Goal: Find specific page/section: Find specific page/section

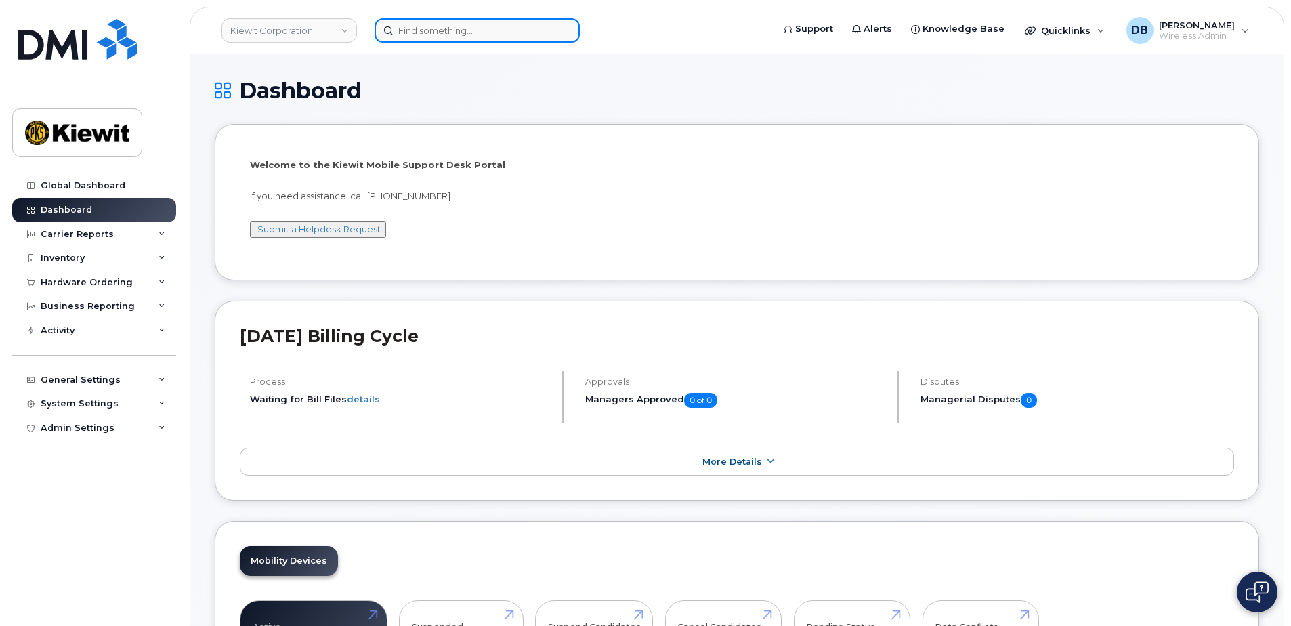
click at [469, 26] on input at bounding box center [477, 30] width 205 height 24
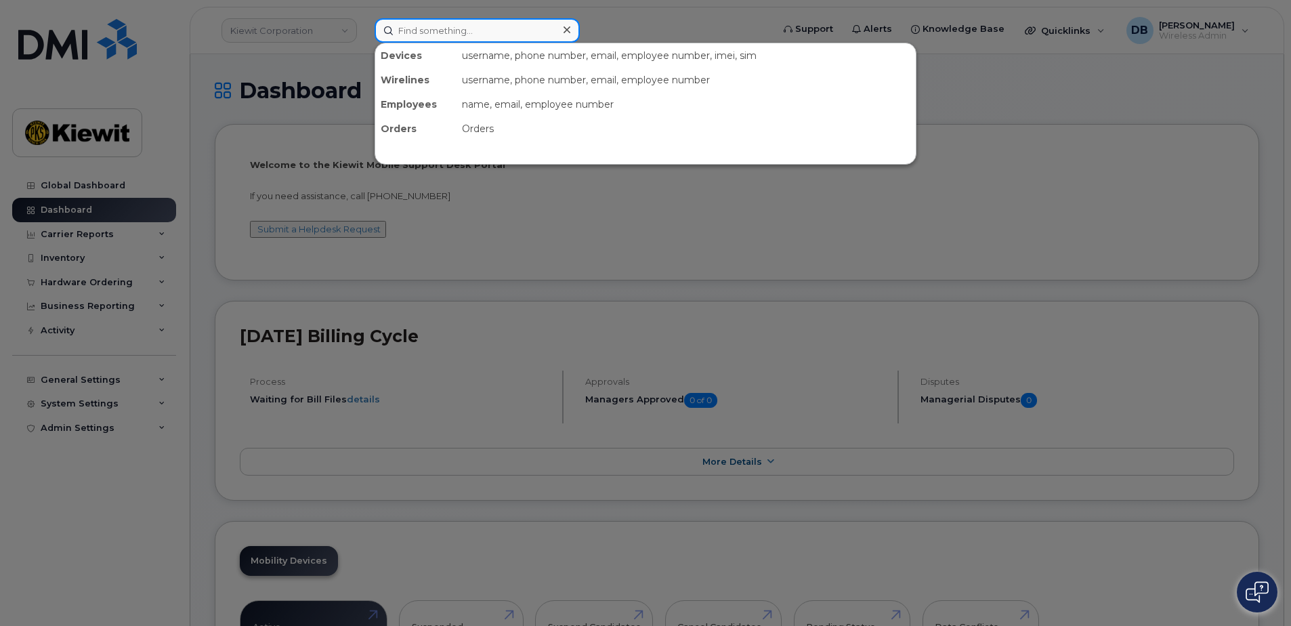
paste input "[PHONE_NUMBER]"
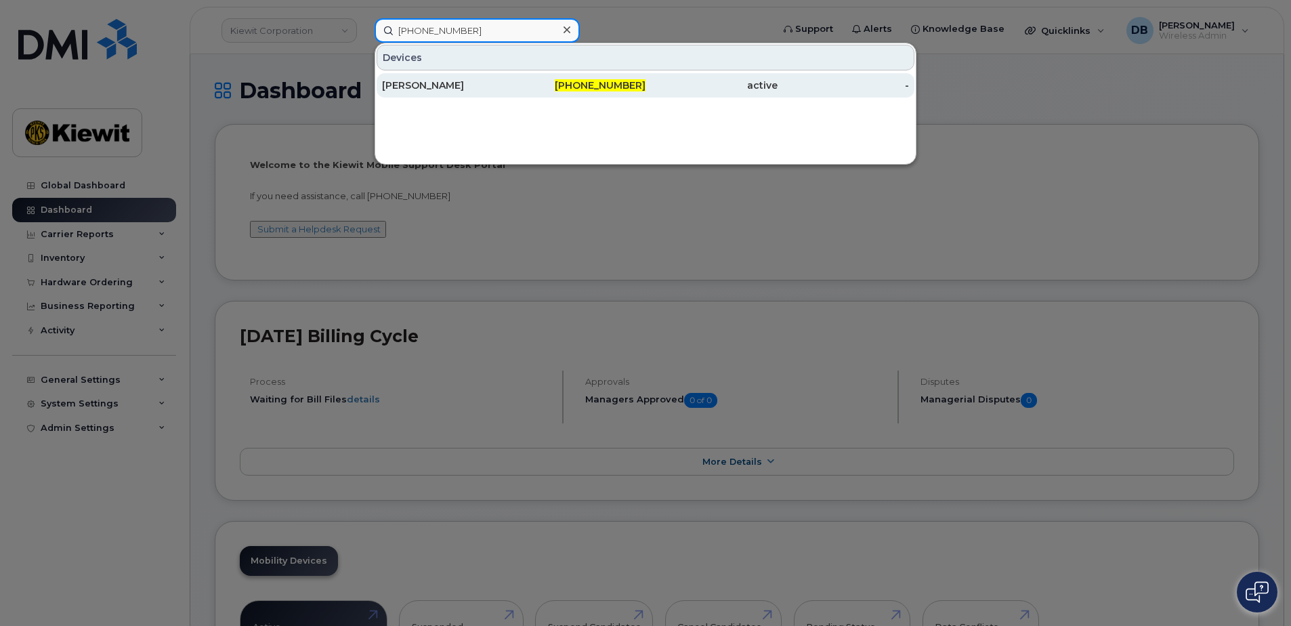
type input "[PHONE_NUMBER]"
click at [450, 90] on div "[PERSON_NAME]" at bounding box center [448, 86] width 132 height 14
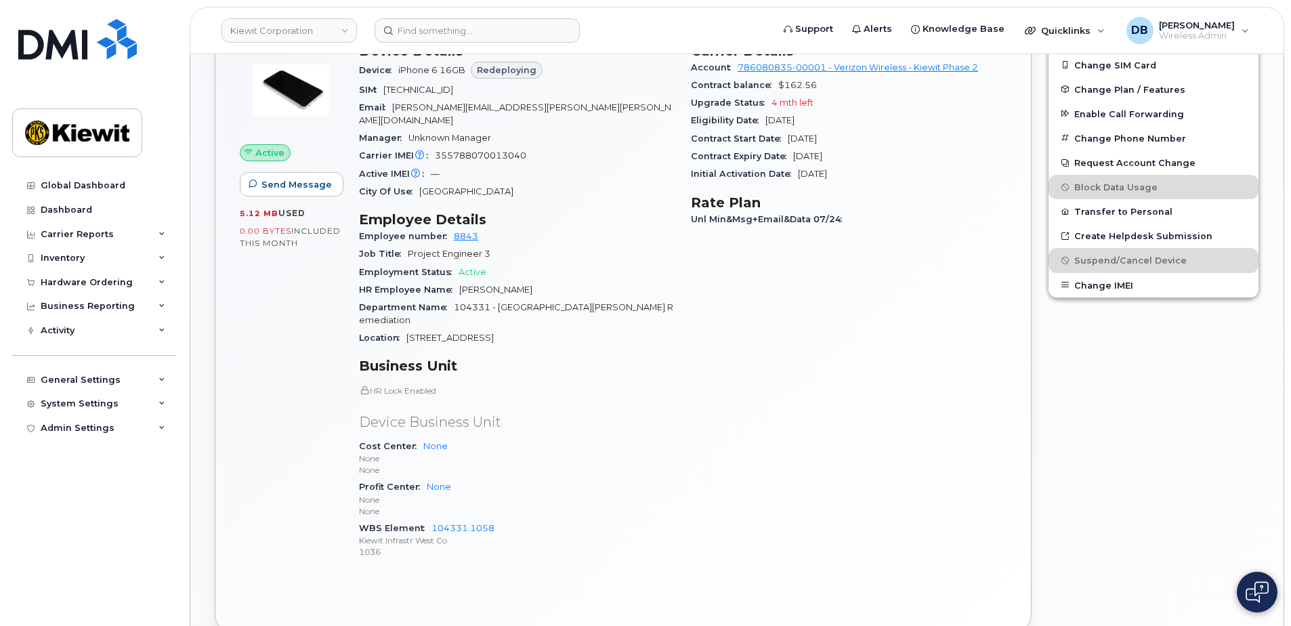
scroll to position [339, 0]
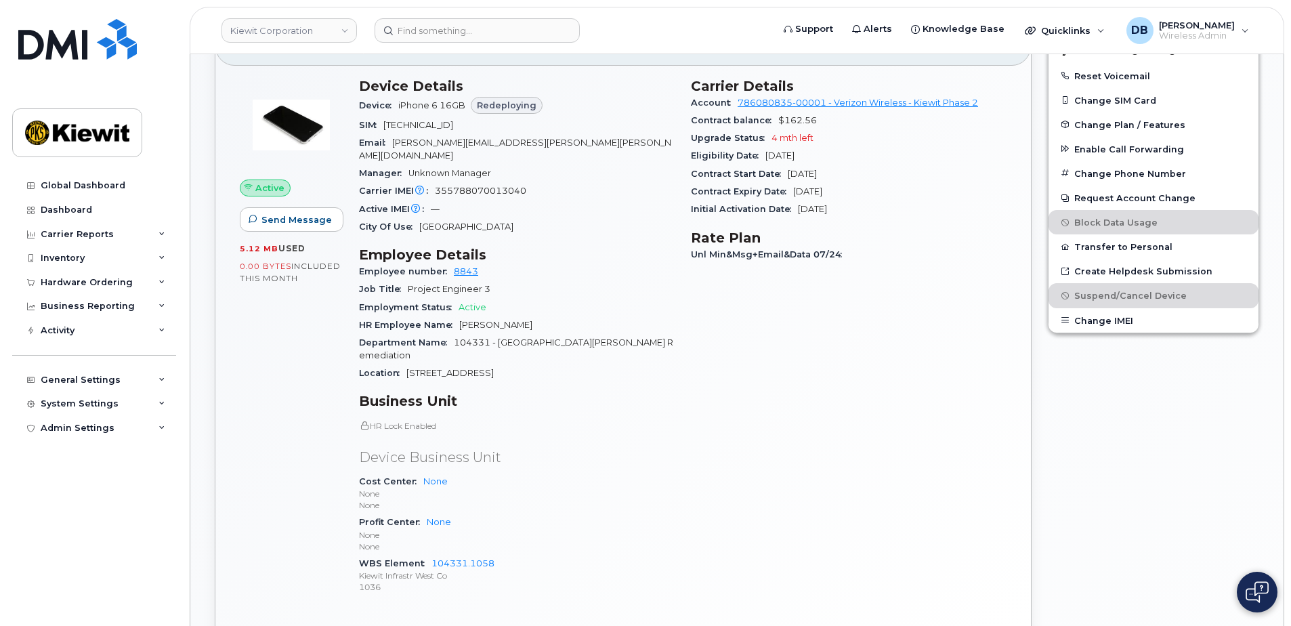
click at [471, 337] on span "104331 - San Fernando Groundwater Remediation" at bounding box center [516, 348] width 314 height 22
copy span "104331"
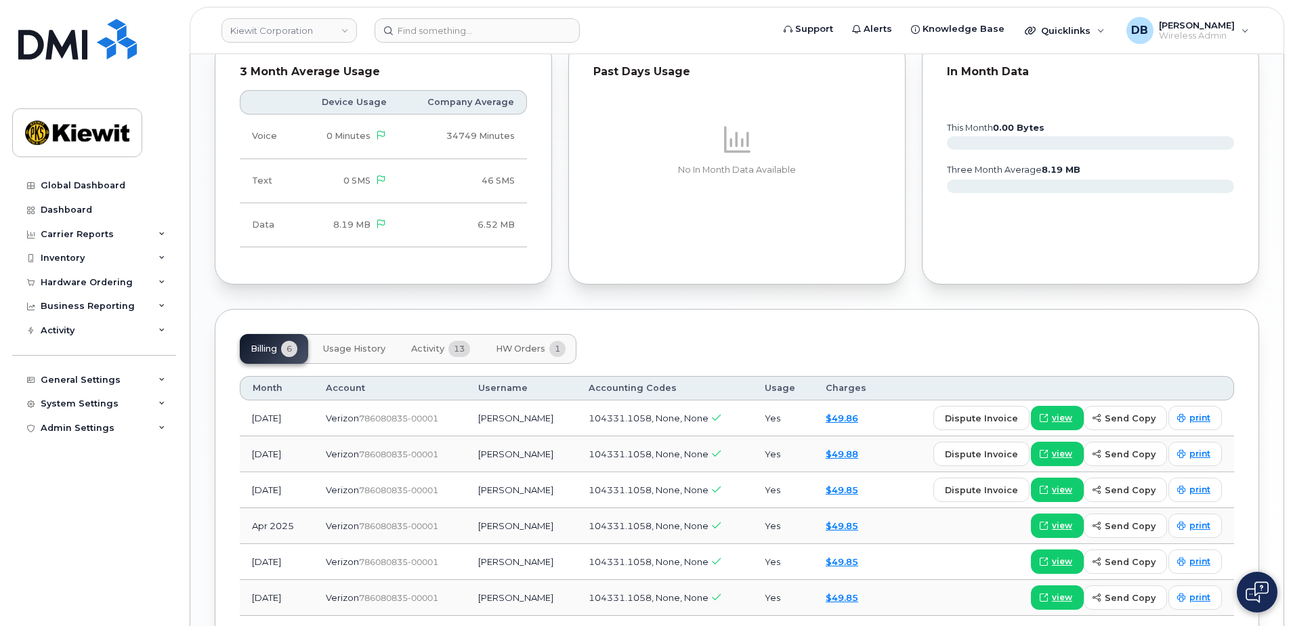
scroll to position [1074, 0]
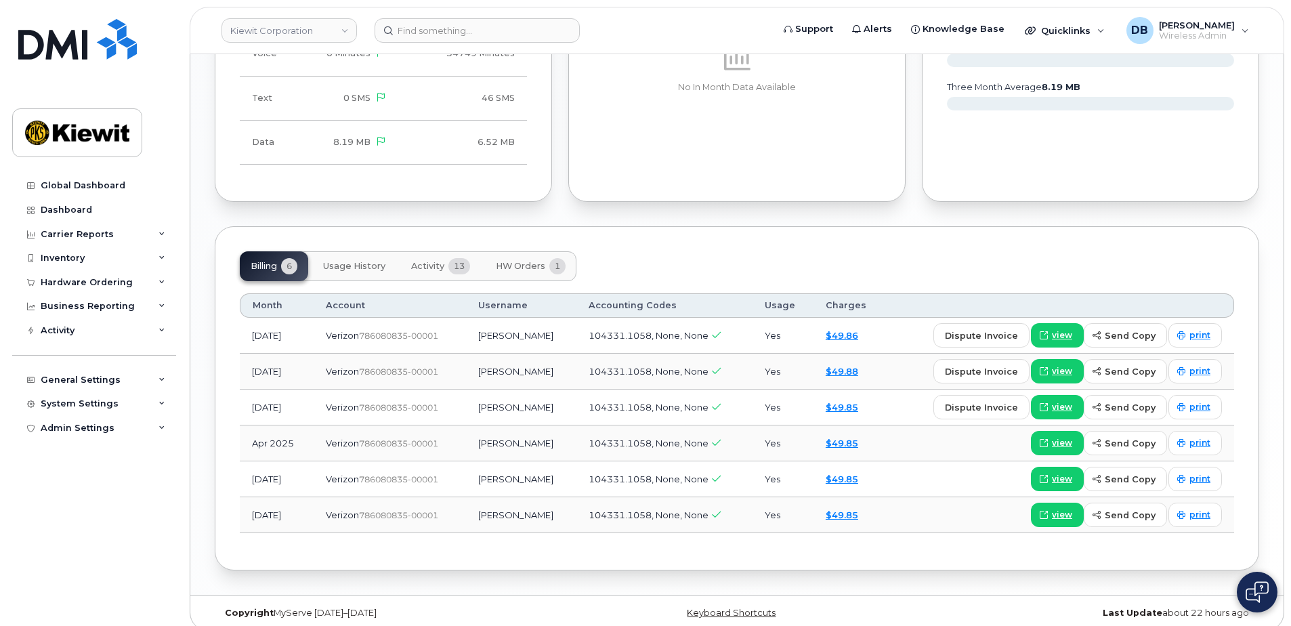
click at [443, 261] on span "Activity" at bounding box center [427, 266] width 33 height 11
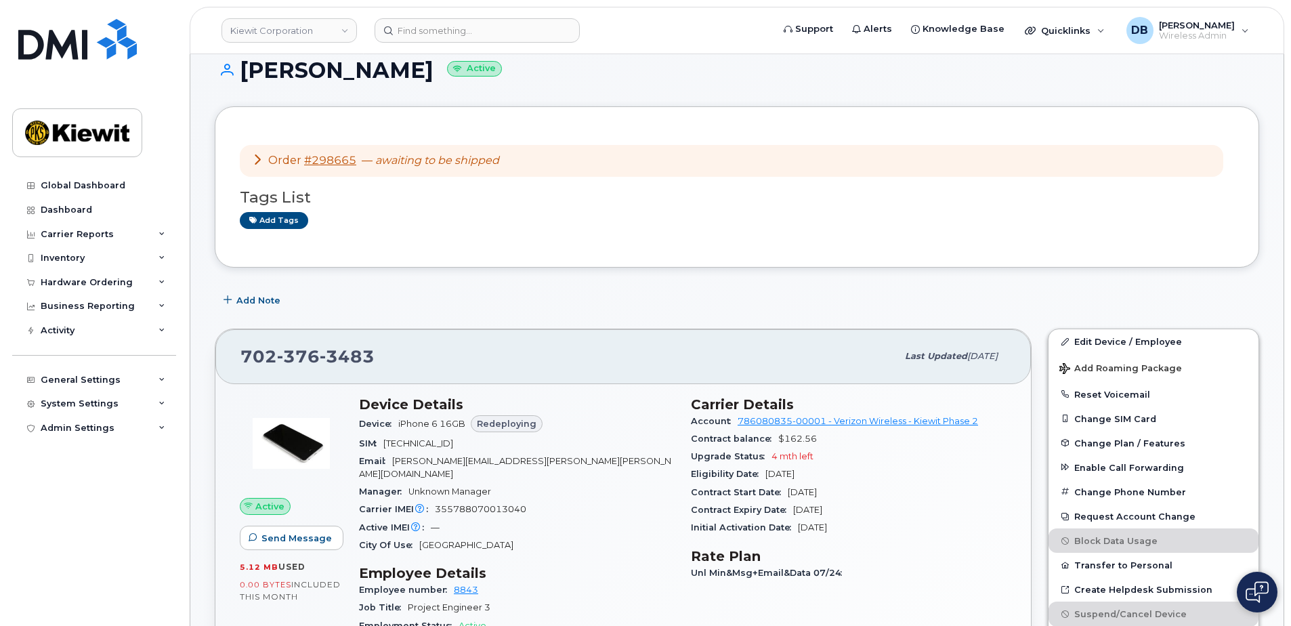
scroll to position [0, 0]
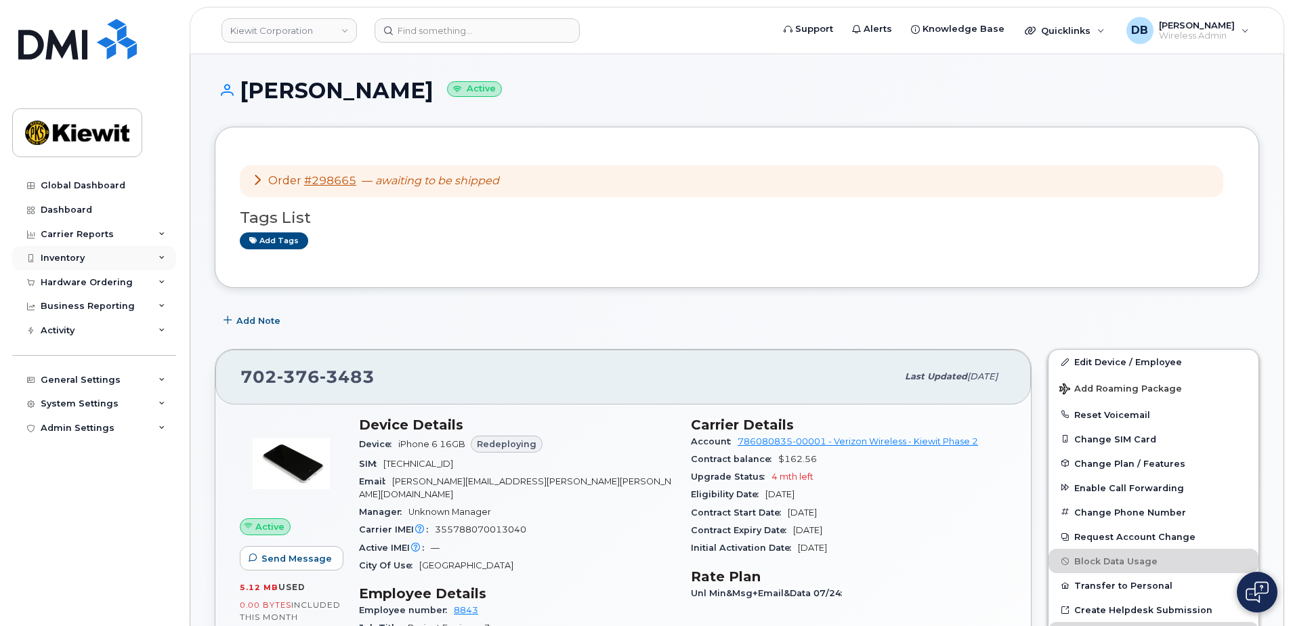
click at [98, 255] on div "Inventory" at bounding box center [94, 258] width 164 height 24
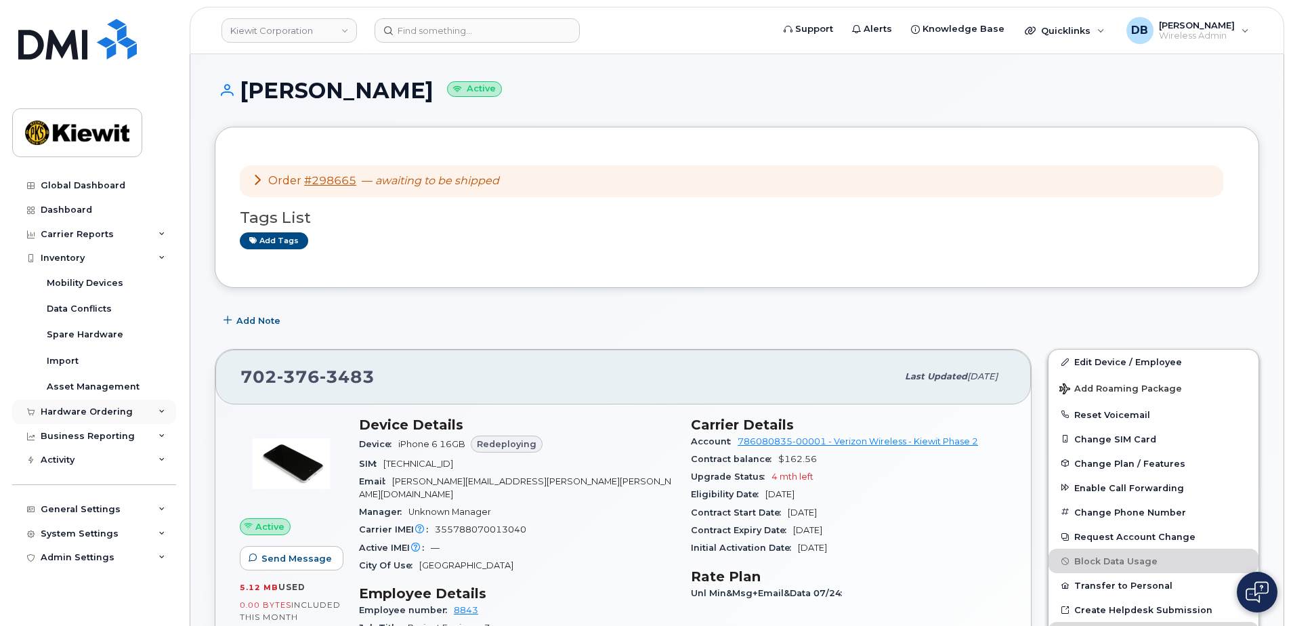
click at [114, 412] on div "Hardware Ordering" at bounding box center [87, 411] width 92 height 11
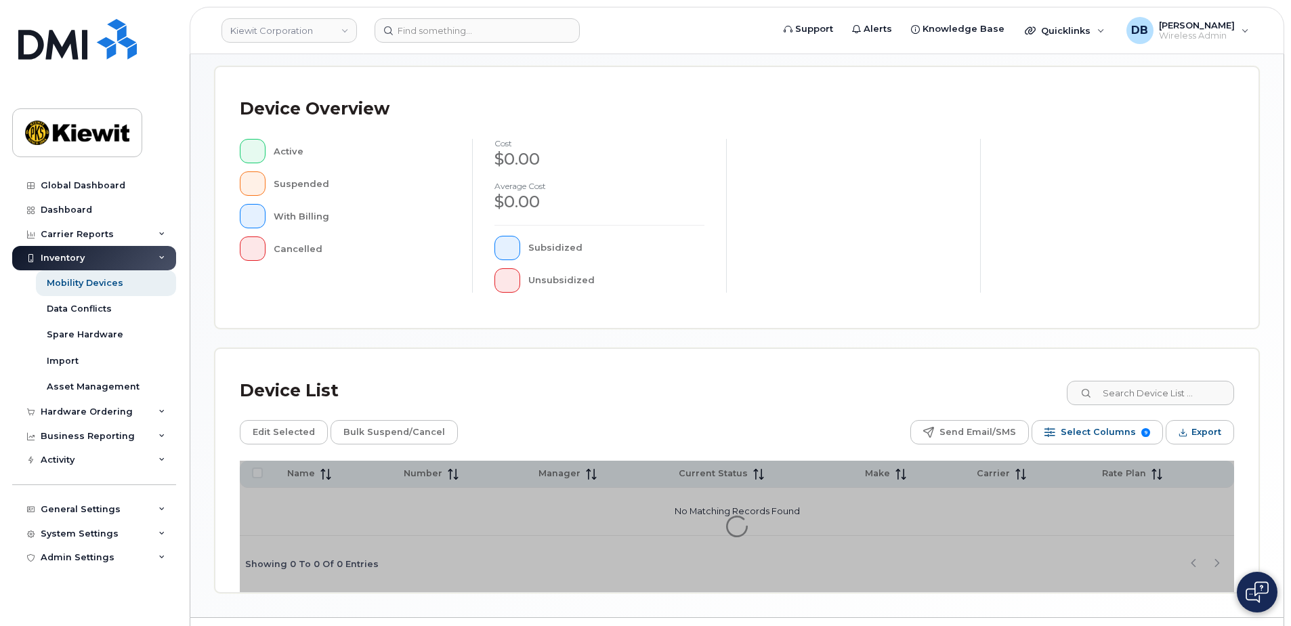
scroll to position [305, 0]
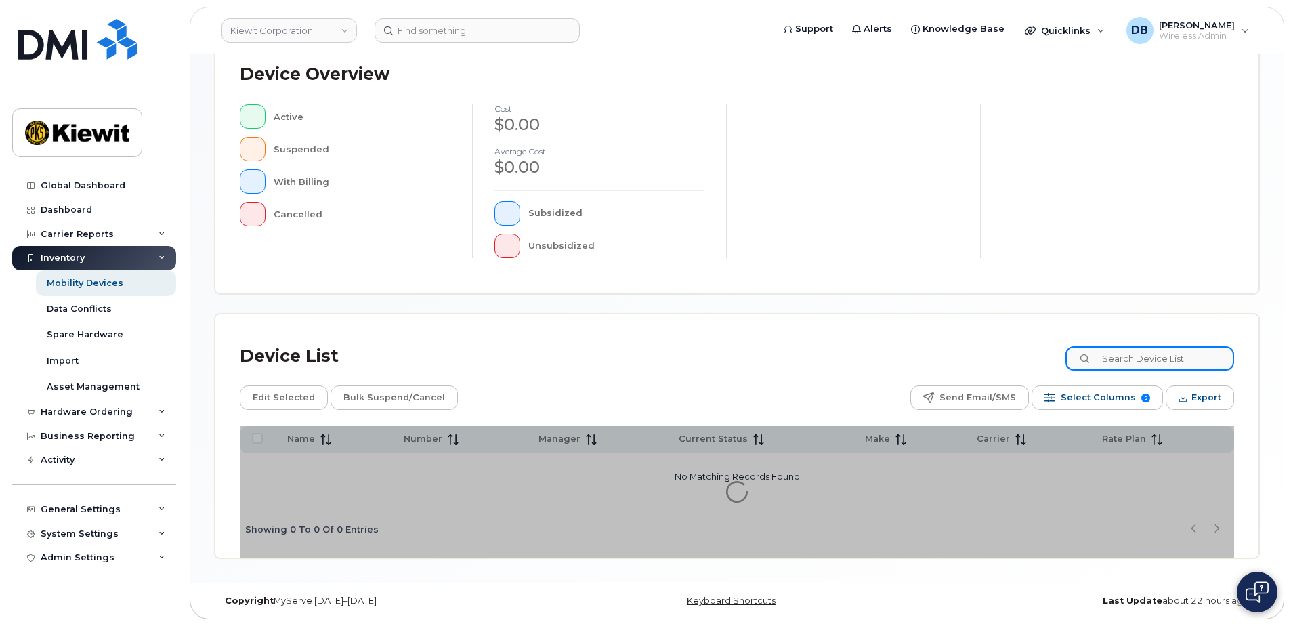
click at [1157, 363] on input at bounding box center [1149, 358] width 169 height 24
paste input "104331"
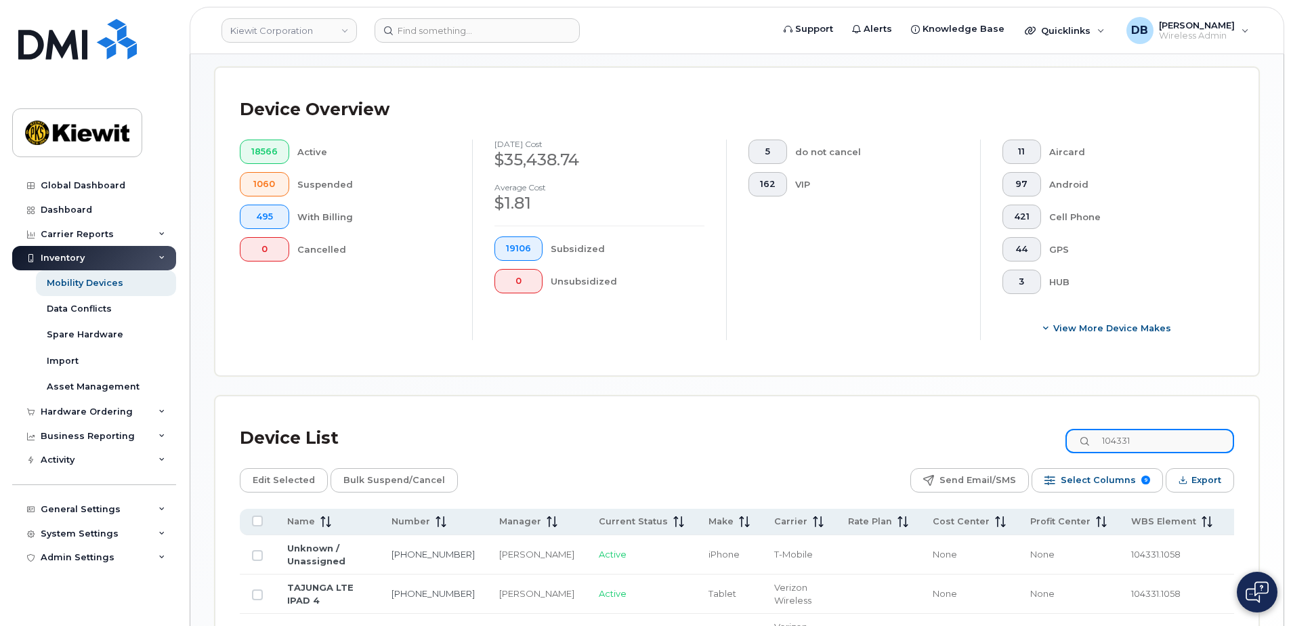
type input "104331"
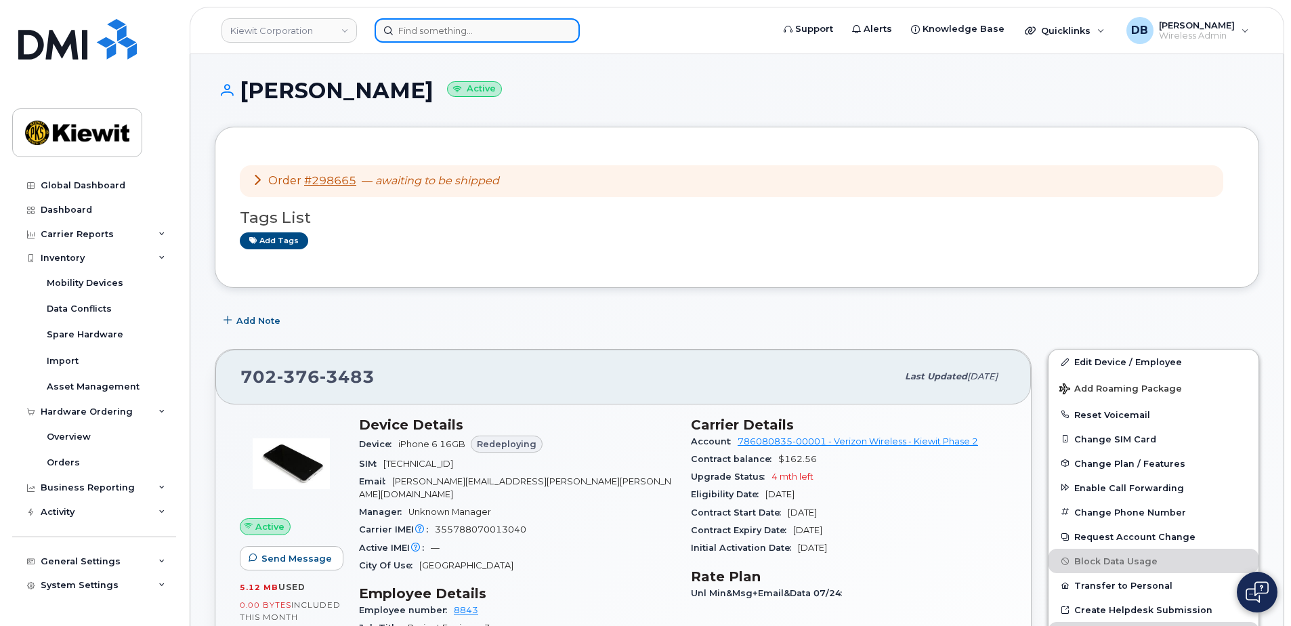
click at [445, 38] on input at bounding box center [477, 30] width 205 height 24
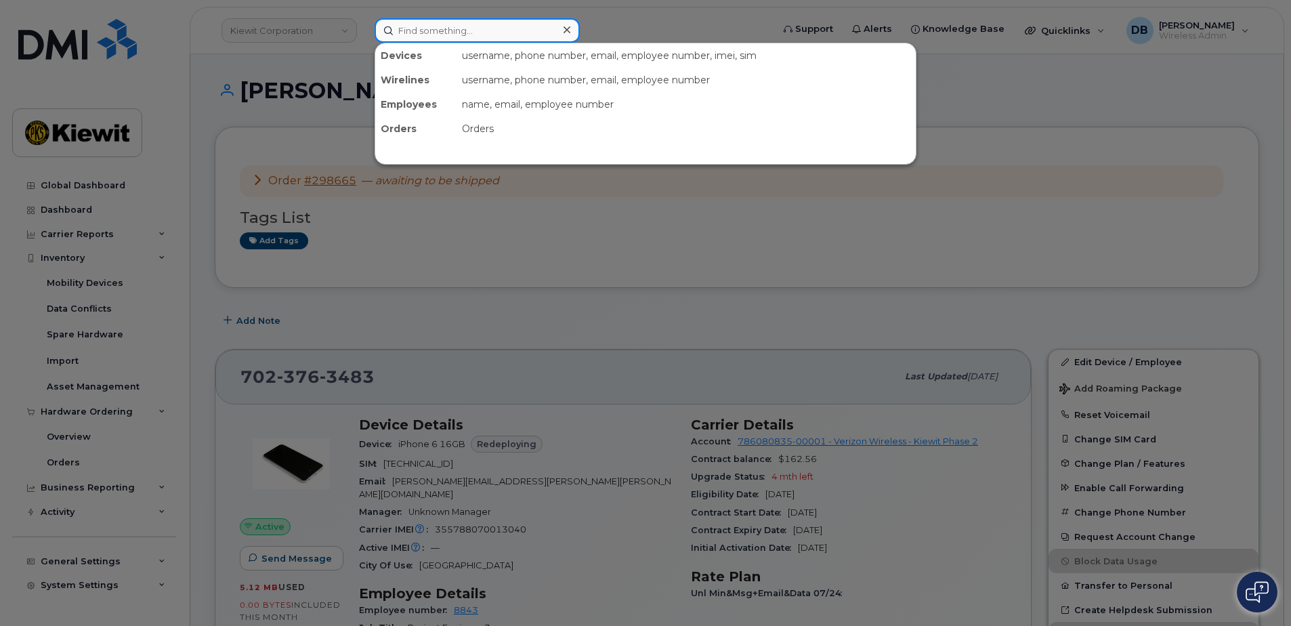
paste input "480-273-5109"
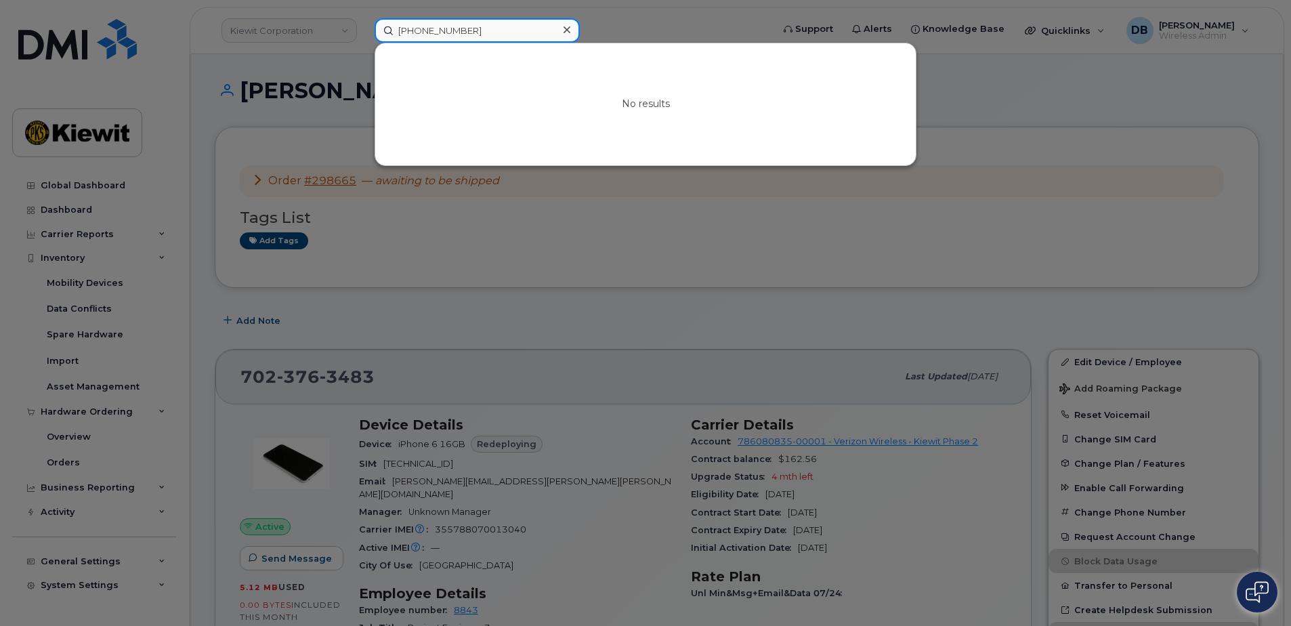
type input "480-273-5109"
click at [547, 209] on div at bounding box center [645, 313] width 1291 height 626
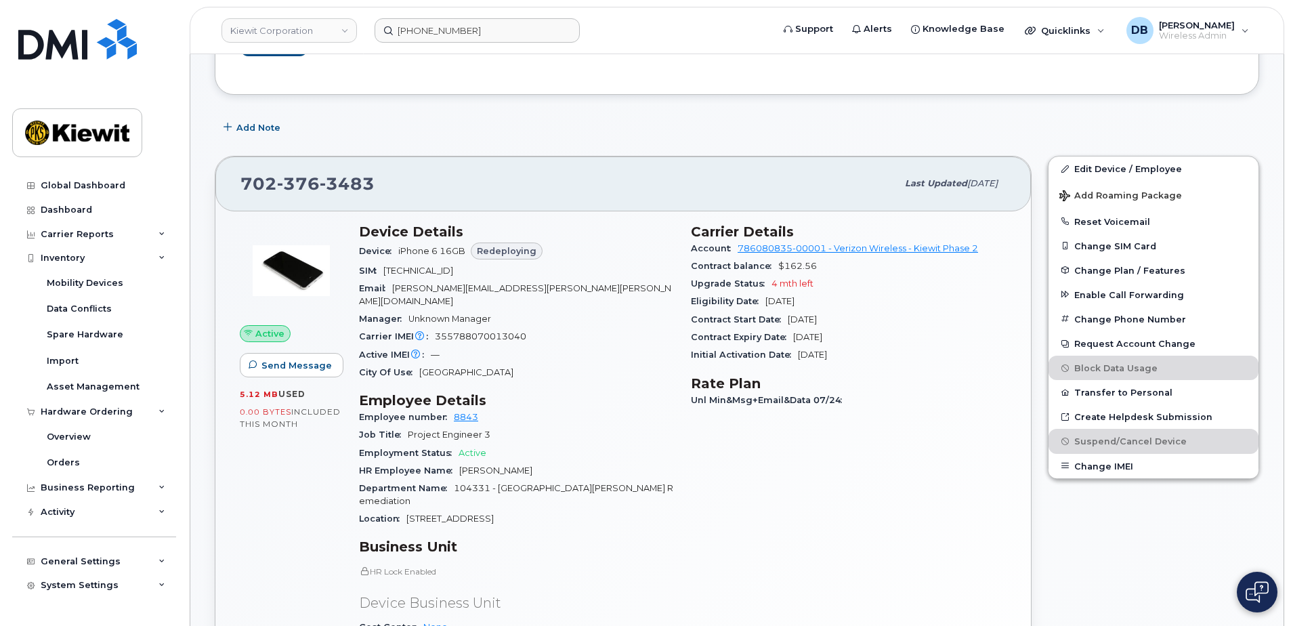
scroll to position [271, 0]
